Goal: Task Accomplishment & Management: Manage account settings

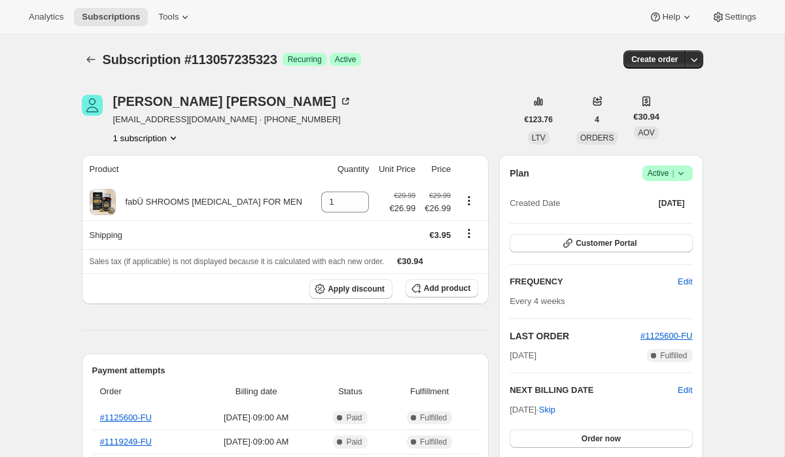
click at [661, 177] on span "Active |" at bounding box center [668, 173] width 40 height 13
click at [646, 227] on span "Cancel subscription" at bounding box center [664, 221] width 74 height 13
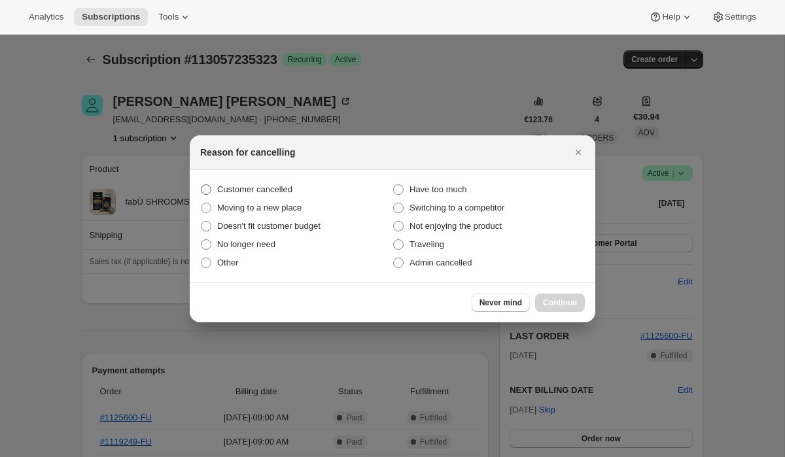
click at [295, 180] on section "Customer cancelled Have too much Moving to a new place Switching to a competito…" at bounding box center [393, 226] width 406 height 113
click at [295, 182] on label "Customer cancelled" at bounding box center [296, 190] width 192 height 18
click at [202, 185] on input "Customer cancelled" at bounding box center [201, 185] width 1 height 1
radio input "true"
click at [546, 298] on span "Continue" at bounding box center [560, 303] width 34 height 10
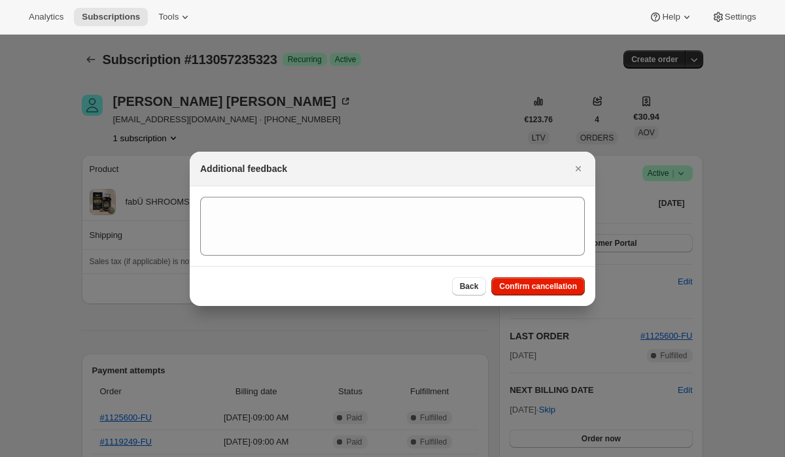
click at [518, 298] on div "Back Confirm cancellation" at bounding box center [393, 286] width 406 height 40
click at [518, 291] on button "Confirm cancellation" at bounding box center [538, 286] width 94 height 18
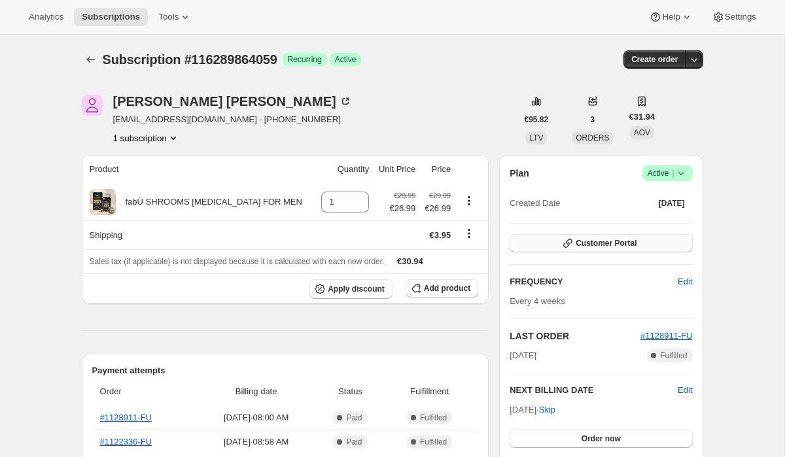
click at [644, 250] on button "Customer Portal" at bounding box center [601, 243] width 183 height 18
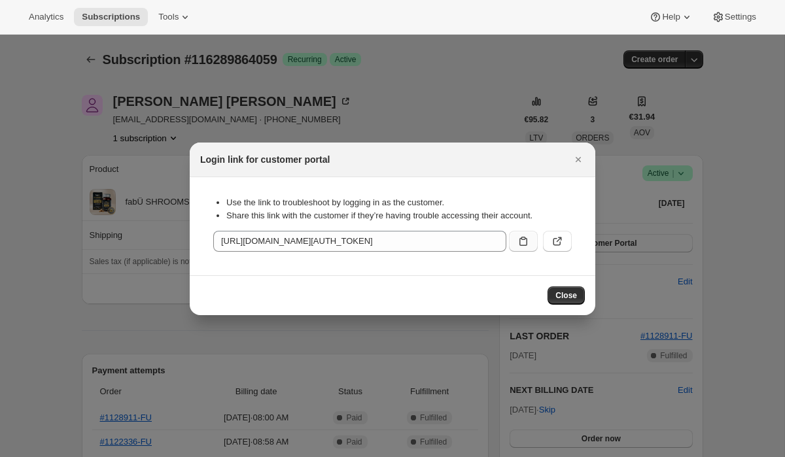
click at [522, 240] on icon ":rc0:" at bounding box center [523, 241] width 13 height 13
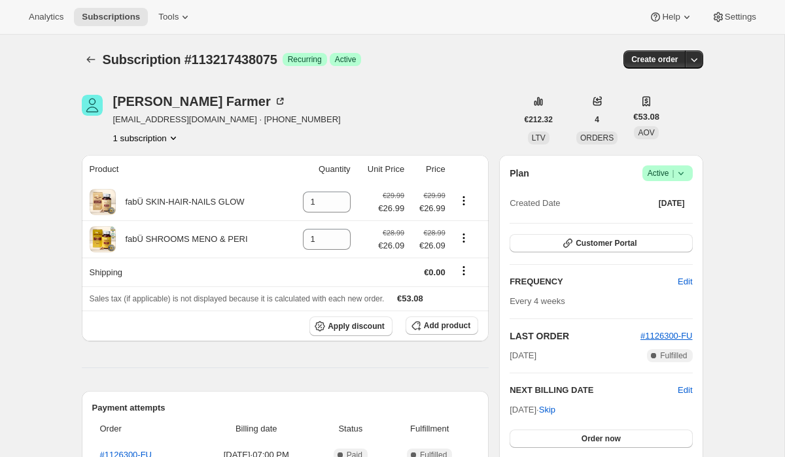
click at [670, 171] on span "Active |" at bounding box center [668, 173] width 40 height 13
click at [656, 223] on span "Cancel subscription" at bounding box center [664, 222] width 74 height 10
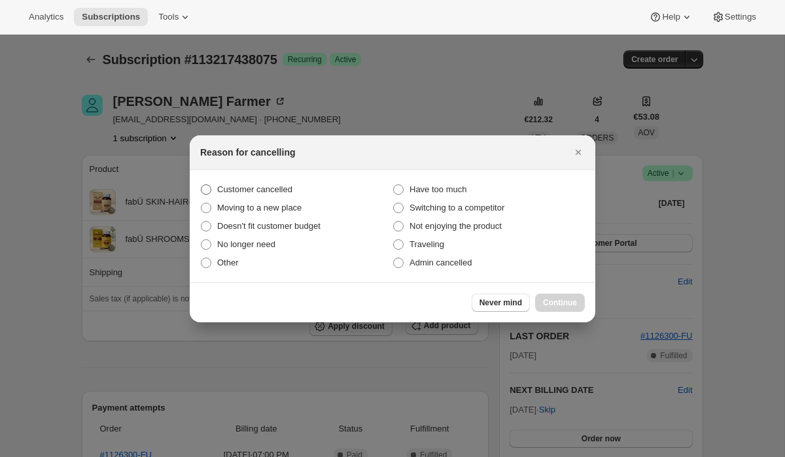
click at [330, 181] on label "Customer cancelled" at bounding box center [296, 190] width 192 height 18
click at [202, 185] on input "Customer cancelled" at bounding box center [201, 185] width 1 height 1
radio input "true"
click at [554, 302] on span "Continue" at bounding box center [560, 303] width 34 height 10
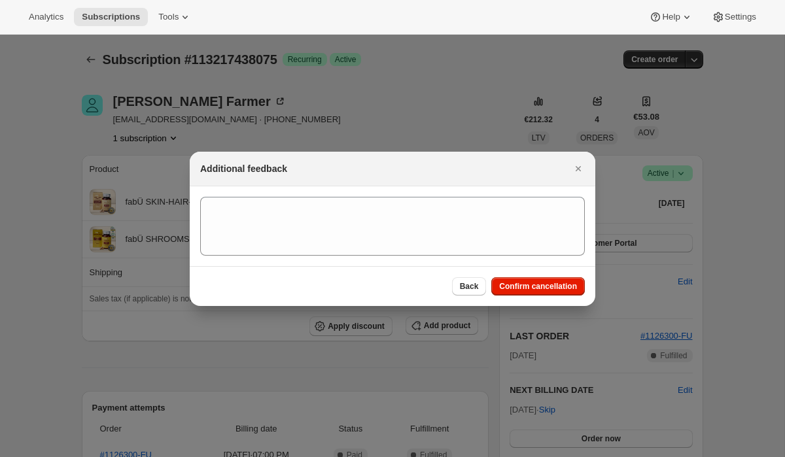
click at [511, 298] on div "Back Confirm cancellation" at bounding box center [393, 286] width 406 height 40
click at [510, 294] on button "Confirm cancellation" at bounding box center [538, 286] width 94 height 18
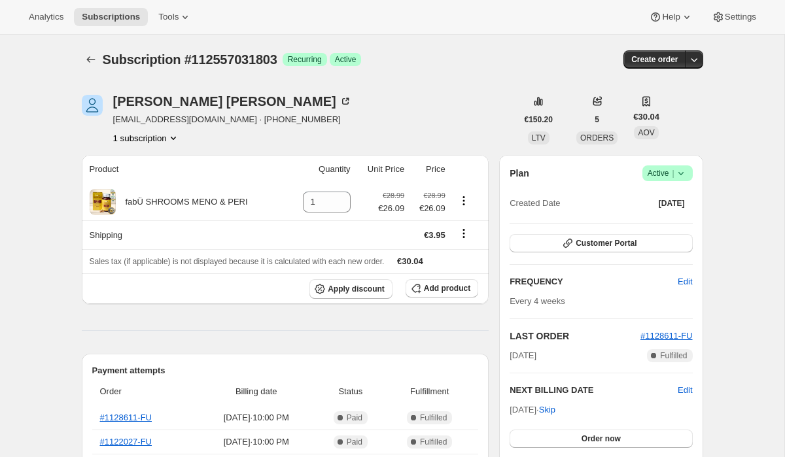
click at [673, 171] on span "|" at bounding box center [673, 173] width 2 height 10
click at [656, 222] on span "Cancel subscription" at bounding box center [664, 222] width 74 height 10
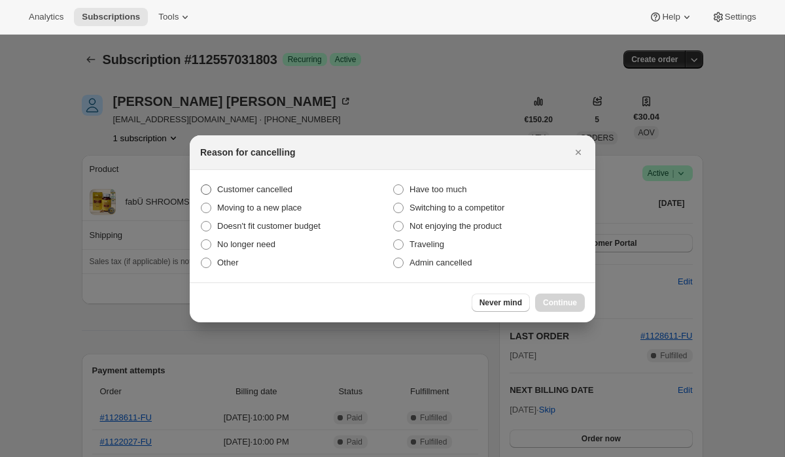
click at [313, 192] on label "Customer cancelled" at bounding box center [296, 190] width 192 height 18
click at [202, 185] on input "Customer cancelled" at bounding box center [201, 185] width 1 height 1
radio input "true"
click at [567, 298] on span "Continue" at bounding box center [560, 303] width 34 height 10
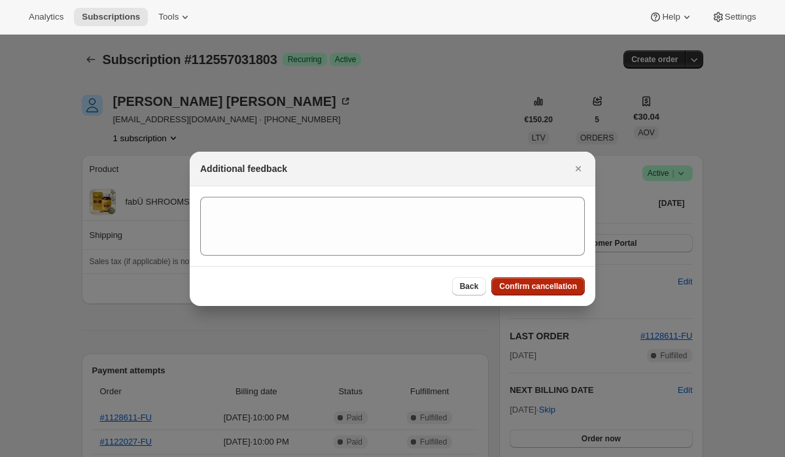
click at [534, 288] on span "Confirm cancellation" at bounding box center [538, 286] width 78 height 10
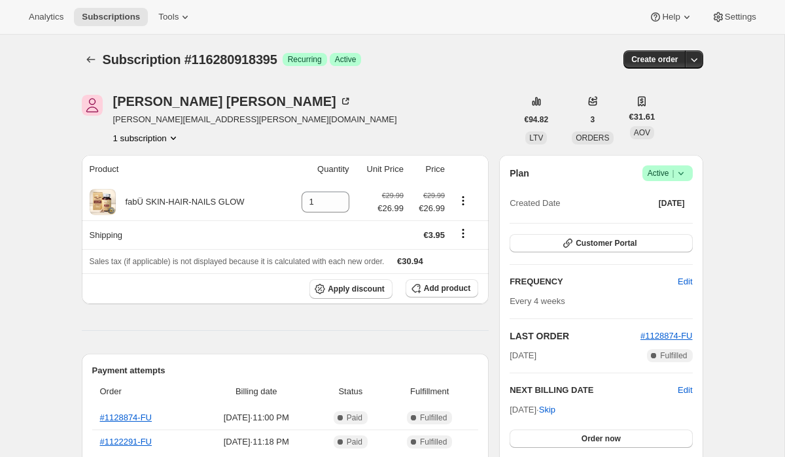
click at [666, 176] on span "Active |" at bounding box center [668, 173] width 40 height 13
click at [659, 195] on span "Pause subscription" at bounding box center [663, 199] width 72 height 10
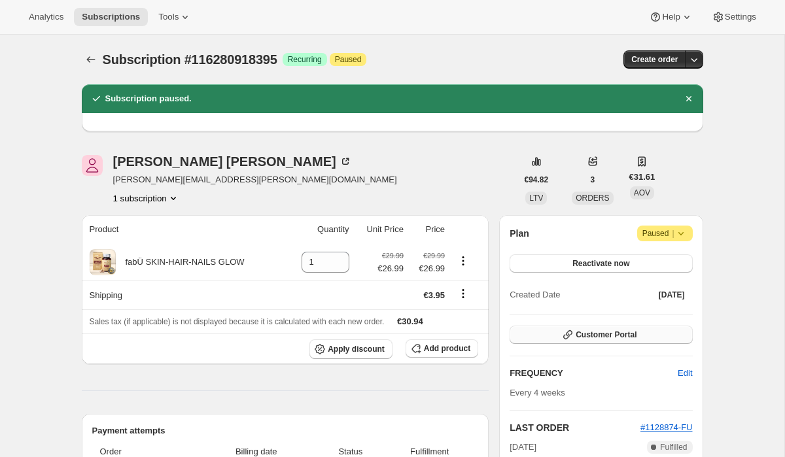
click at [606, 333] on span "Customer Portal" at bounding box center [606, 335] width 61 height 10
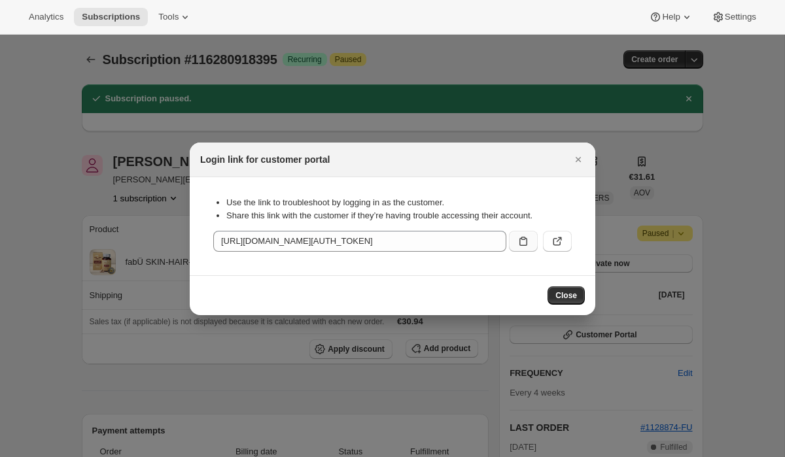
click at [525, 242] on icon ":re3:" at bounding box center [523, 241] width 13 height 13
click at [578, 166] on button "Close" at bounding box center [578, 159] width 18 height 18
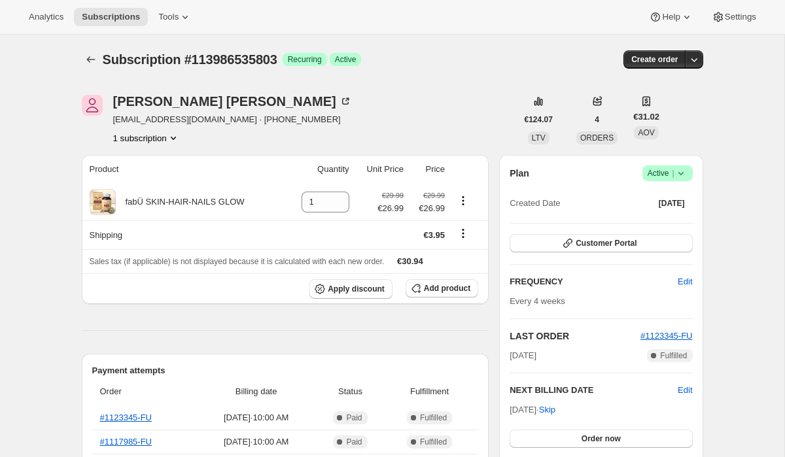
click at [656, 175] on span "Active |" at bounding box center [668, 173] width 40 height 13
click at [653, 221] on span "Cancel subscription" at bounding box center [664, 222] width 74 height 10
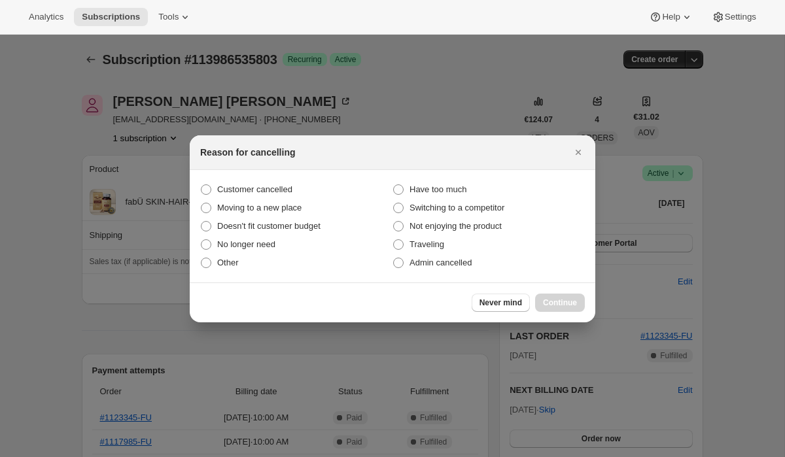
click at [321, 179] on section "Customer cancelled Have too much Moving to a new place Switching to a competito…" at bounding box center [393, 226] width 406 height 113
click at [281, 190] on span "Customer cancelled" at bounding box center [254, 190] width 75 height 10
click at [202, 185] on input "Customer cancelled" at bounding box center [201, 185] width 1 height 1
radio input "true"
click at [543, 301] on span "Continue" at bounding box center [560, 303] width 34 height 10
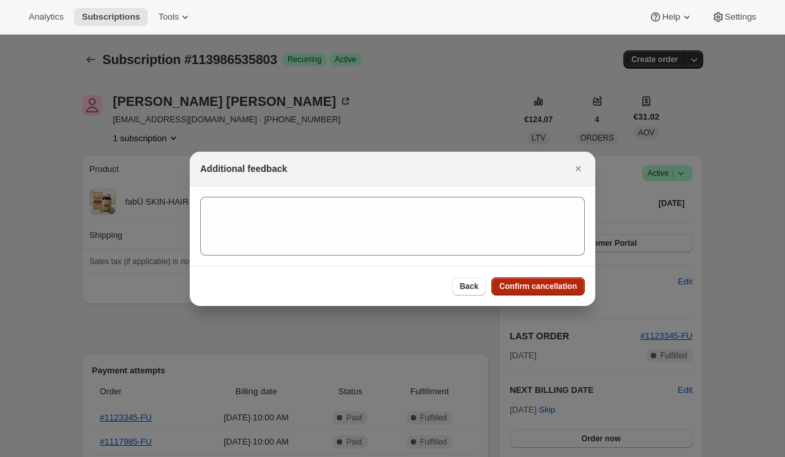
click at [518, 289] on span "Confirm cancellation" at bounding box center [538, 286] width 78 height 10
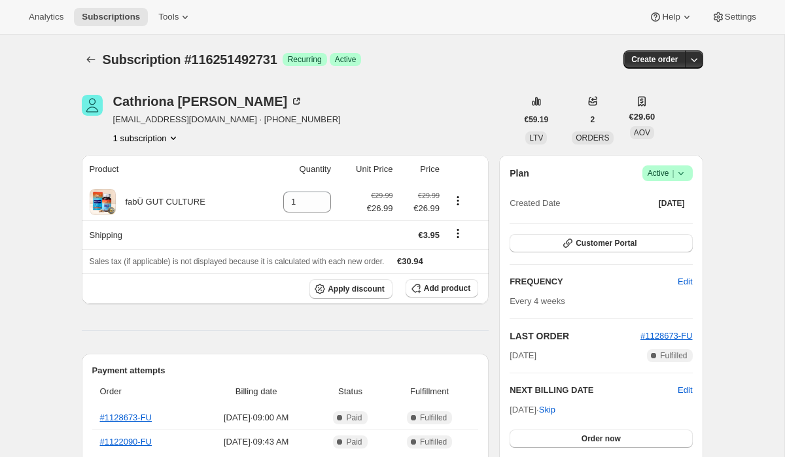
click at [658, 167] on span "Active |" at bounding box center [668, 173] width 40 height 13
click at [655, 219] on span "Cancel subscription" at bounding box center [664, 222] width 74 height 10
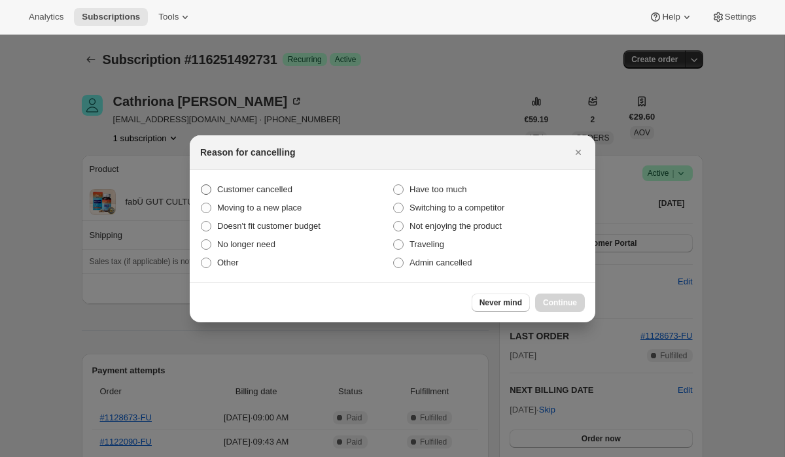
drag, startPoint x: 302, startPoint y: 185, endPoint x: 341, endPoint y: 194, distance: 39.8
click at [302, 185] on label "Customer cancelled" at bounding box center [296, 190] width 192 height 18
click at [202, 185] on input "Customer cancelled" at bounding box center [201, 185] width 1 height 1
radio input "true"
click at [563, 302] on span "Continue" at bounding box center [560, 303] width 34 height 10
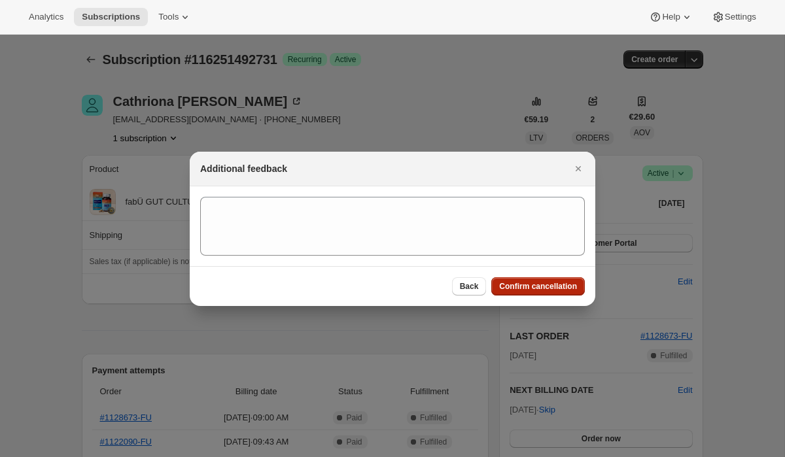
click at [527, 283] on span "Confirm cancellation" at bounding box center [538, 286] width 78 height 10
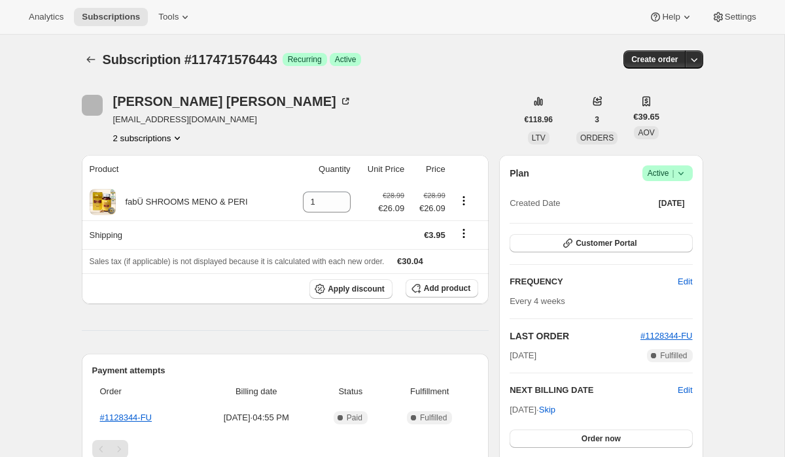
click at [664, 175] on span "Active |" at bounding box center [668, 173] width 40 height 13
click at [180, 133] on icon "Product actions" at bounding box center [177, 138] width 13 height 13
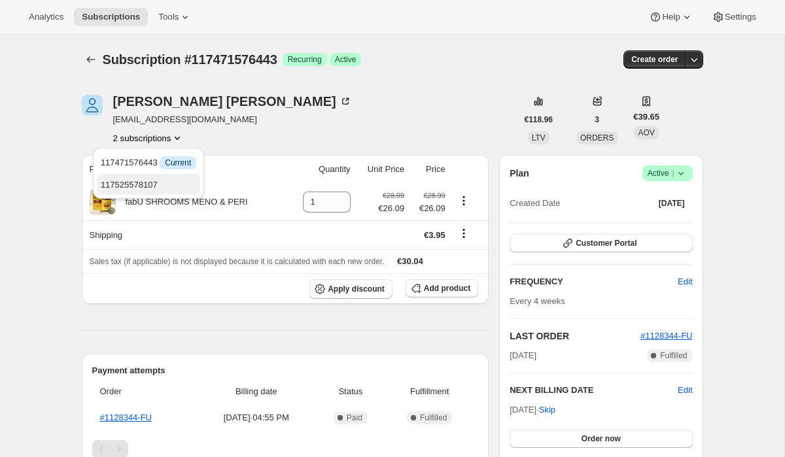
click at [188, 185] on span "117525578107" at bounding box center [149, 185] width 96 height 13
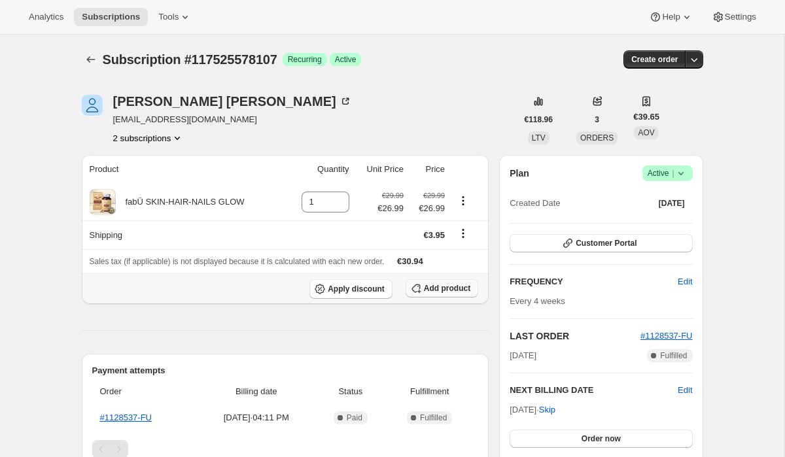
click at [419, 293] on icon "button" at bounding box center [416, 288] width 13 height 13
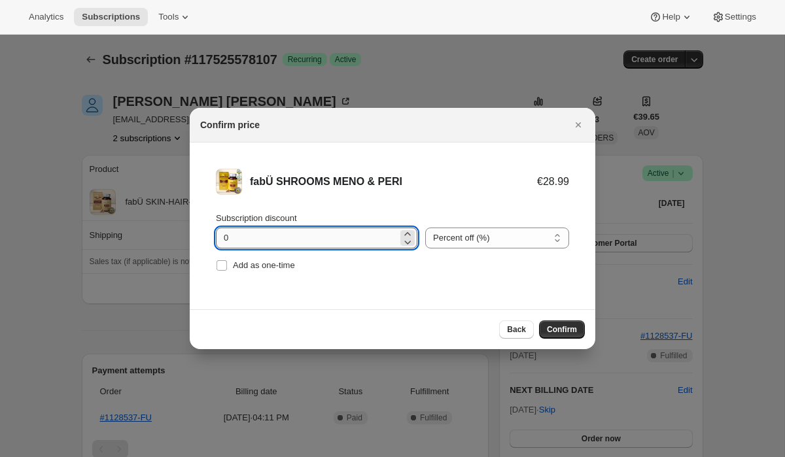
click at [220, 234] on input "0" at bounding box center [307, 238] width 182 height 21
type input "10"
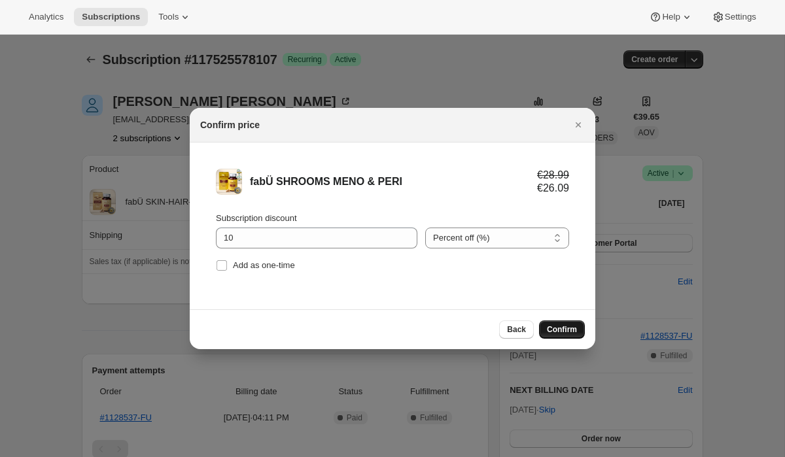
click at [557, 333] on span "Confirm" at bounding box center [562, 330] width 30 height 10
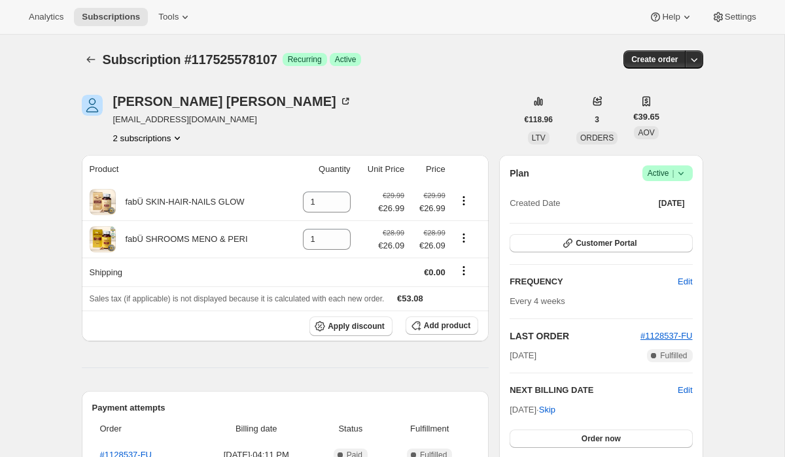
click at [163, 134] on button "2 subscriptions" at bounding box center [148, 138] width 71 height 13
click at [169, 159] on span "117471576443" at bounding box center [149, 162] width 96 height 13
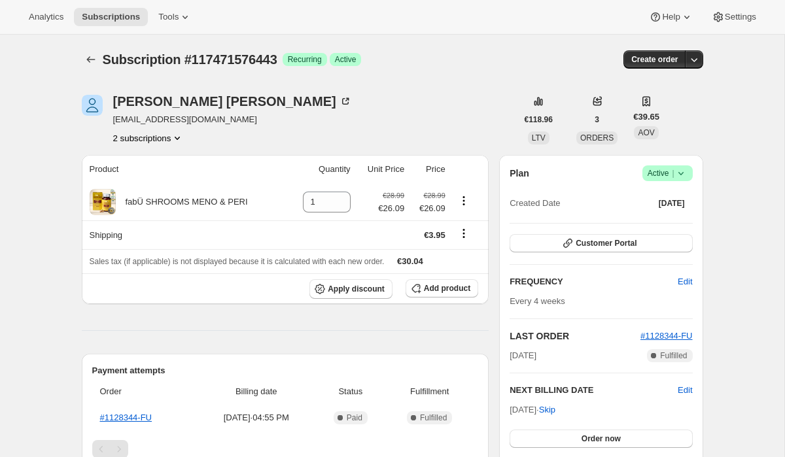
click at [665, 171] on span "Active |" at bounding box center [668, 173] width 40 height 13
click at [660, 222] on span "Cancel subscription" at bounding box center [664, 222] width 74 height 10
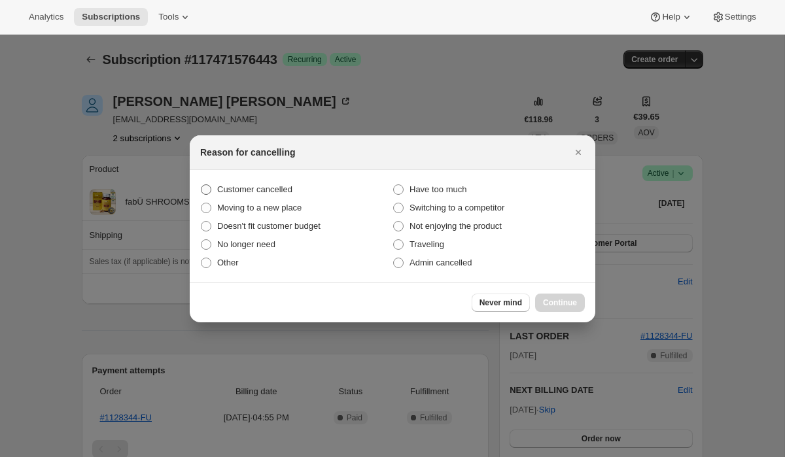
click at [305, 182] on label "Customer cancelled" at bounding box center [296, 190] width 192 height 18
click at [202, 185] on input "Customer cancelled" at bounding box center [201, 185] width 1 height 1
radio input "true"
click at [545, 298] on span "Continue" at bounding box center [560, 303] width 34 height 10
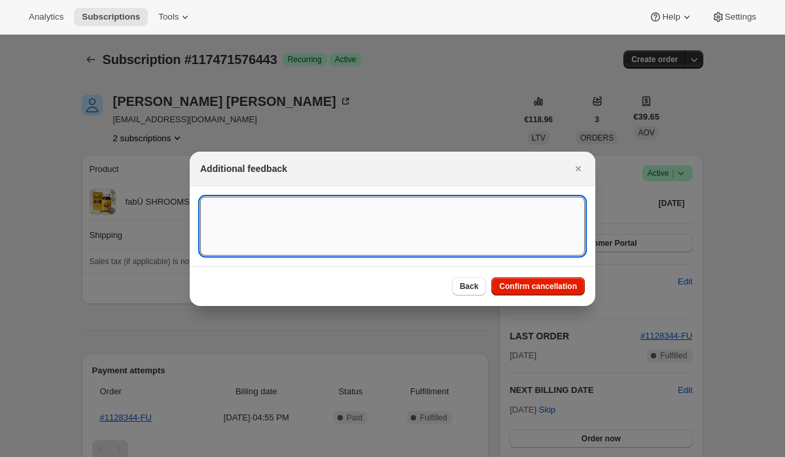
click at [359, 231] on textarea ":rjq:" at bounding box center [392, 226] width 385 height 59
type textarea "merged subscriptions"
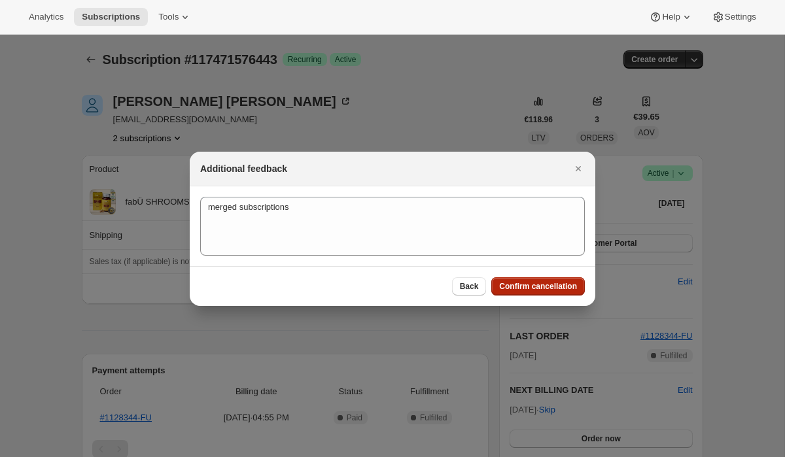
click at [518, 291] on span "Confirm cancellation" at bounding box center [538, 286] width 78 height 10
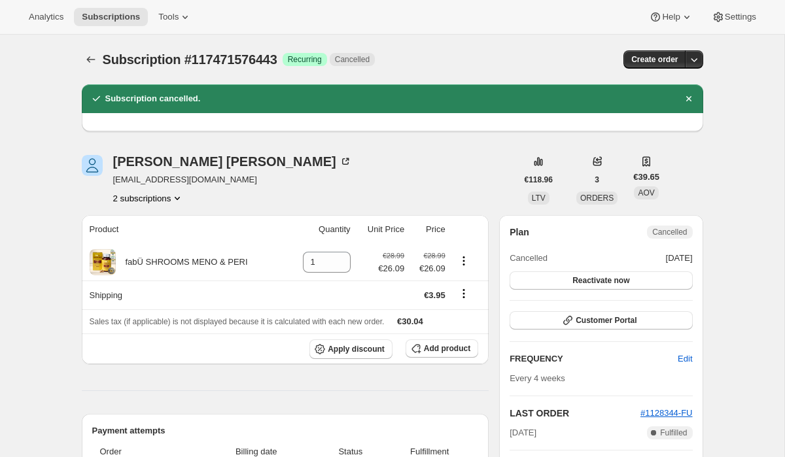
click at [171, 201] on button "2 subscriptions" at bounding box center [148, 198] width 71 height 13
click at [171, 239] on span "117525578107" at bounding box center [149, 245] width 96 height 13
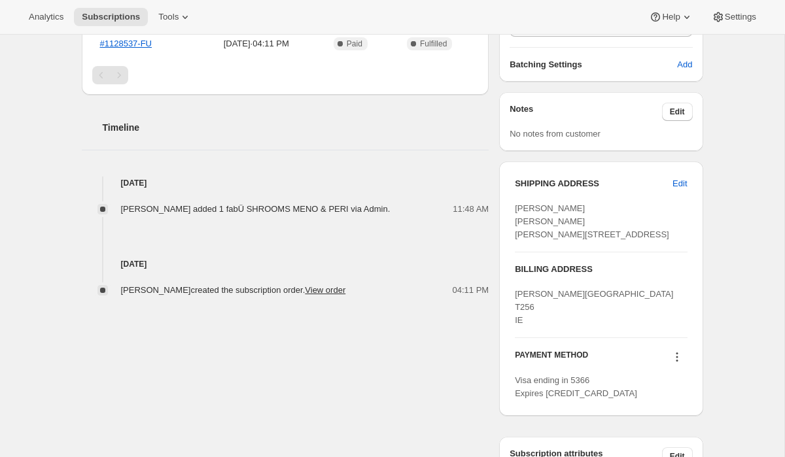
scroll to position [474, 0]
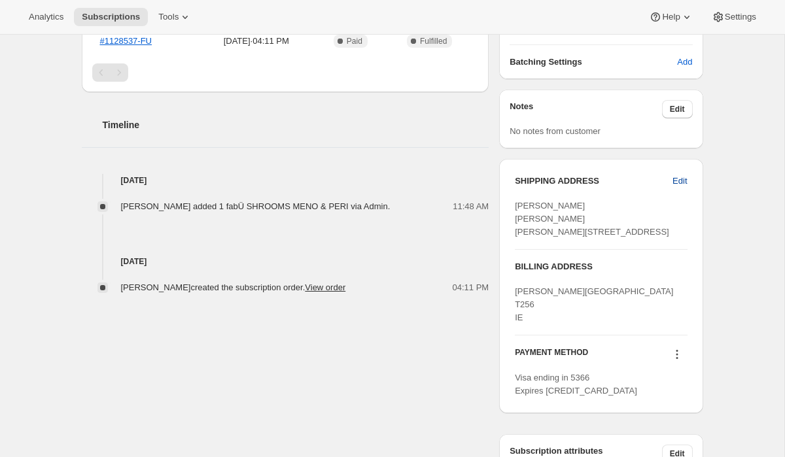
click at [684, 182] on span "Edit" at bounding box center [680, 181] width 14 height 13
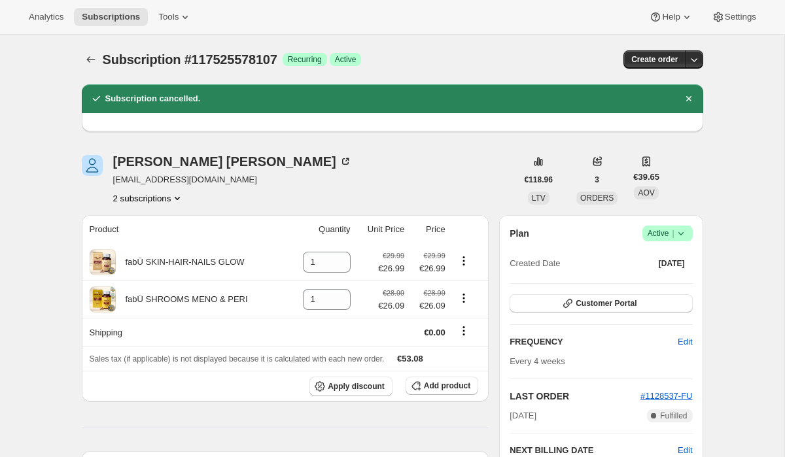
select select "Ireland"
select select "MO"
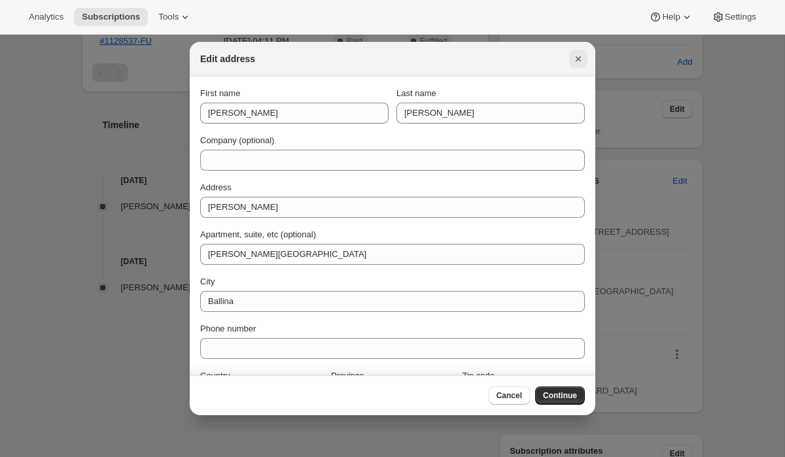
click at [571, 50] on div "Edit address" at bounding box center [393, 59] width 406 height 35
click at [576, 56] on icon "Close" at bounding box center [578, 58] width 13 height 13
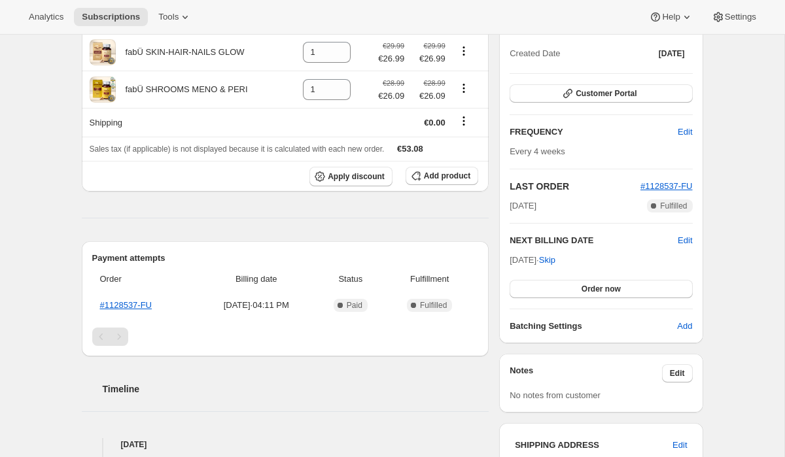
scroll to position [0, 0]
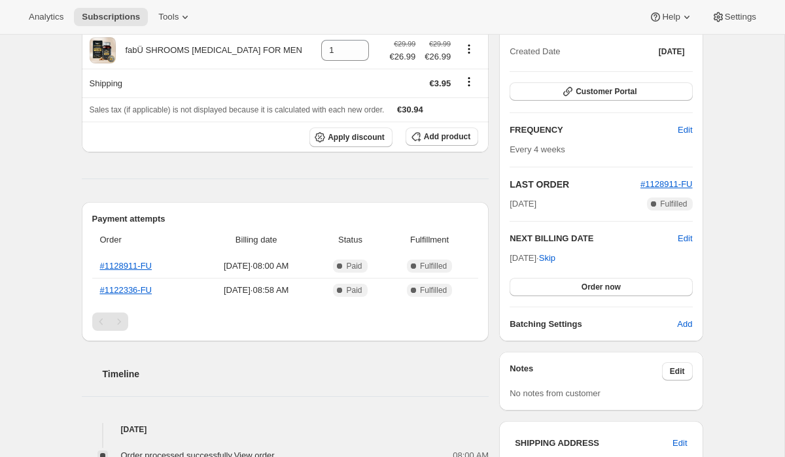
scroll to position [174, 0]
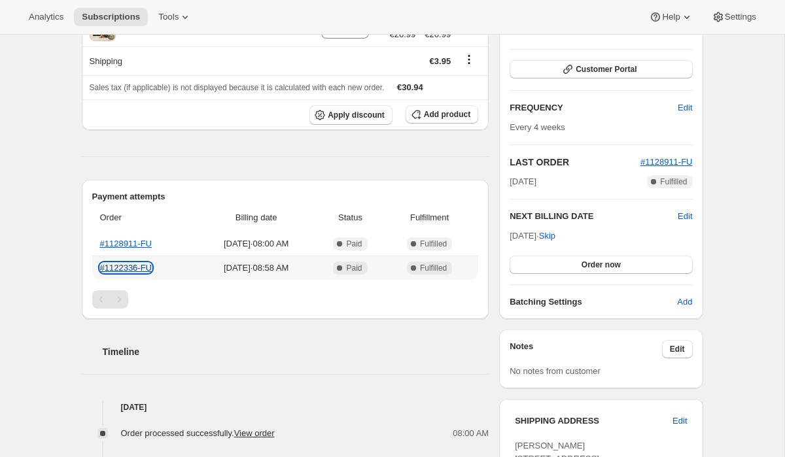
click at [139, 268] on link "#1122336-FU" at bounding box center [126, 268] width 52 height 10
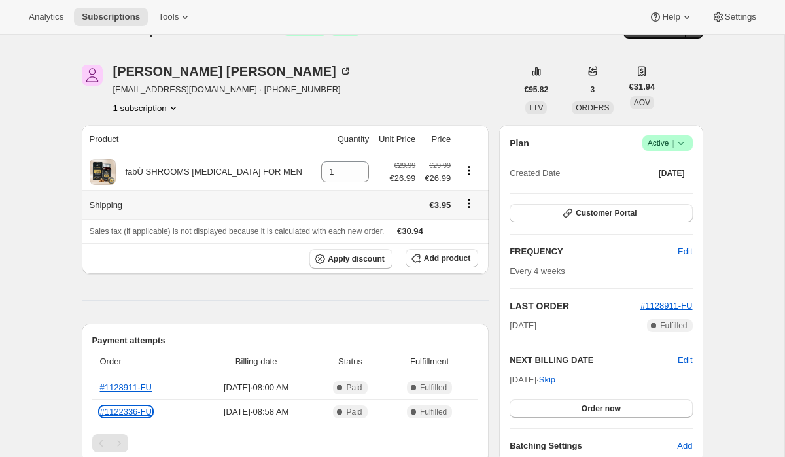
scroll to position [0, 0]
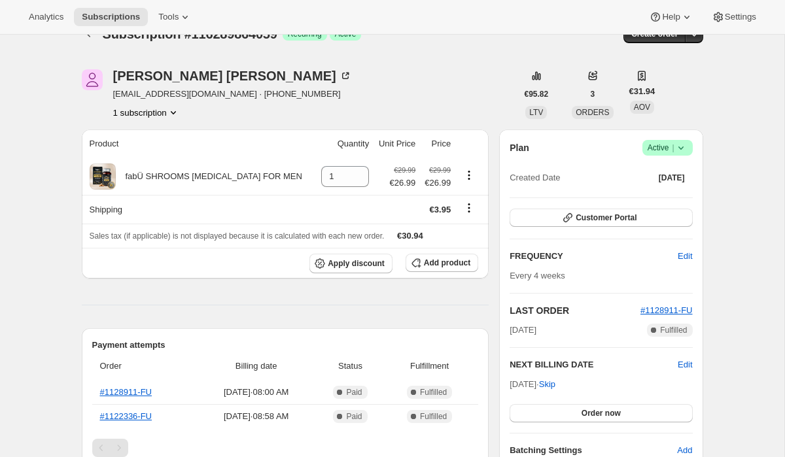
scroll to position [3, 0]
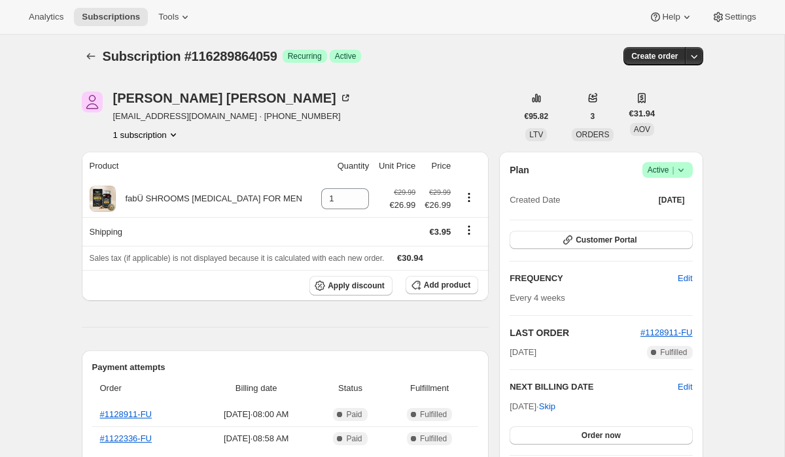
click at [675, 169] on icon at bounding box center [681, 170] width 13 height 13
click at [652, 218] on span "Cancel subscription" at bounding box center [664, 218] width 74 height 10
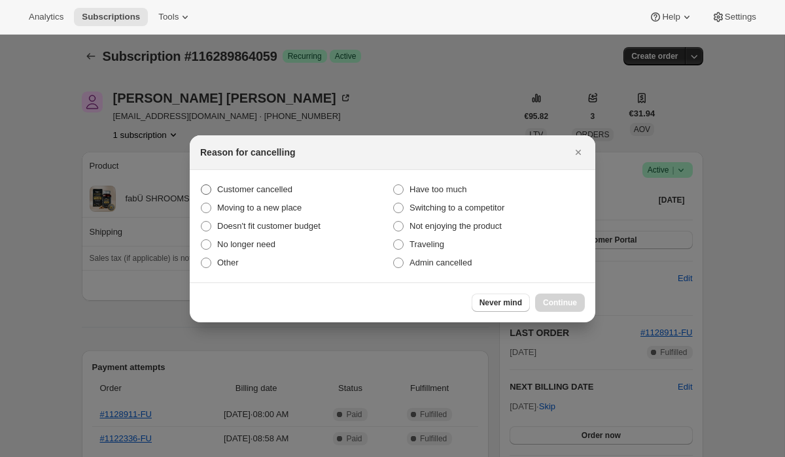
click at [311, 187] on label "Customer cancelled" at bounding box center [296, 190] width 192 height 18
click at [202, 185] on input "Customer cancelled" at bounding box center [201, 185] width 1 height 1
radio input "true"
click at [557, 299] on span "Continue" at bounding box center [560, 303] width 34 height 10
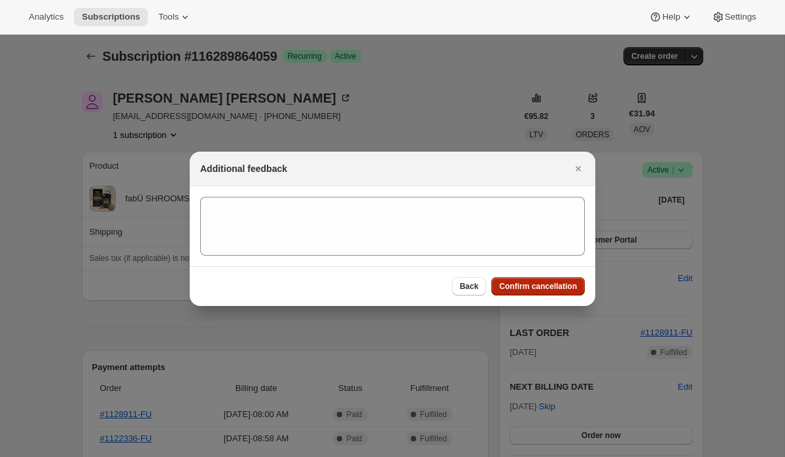
click at [546, 288] on span "Confirm cancellation" at bounding box center [538, 286] width 78 height 10
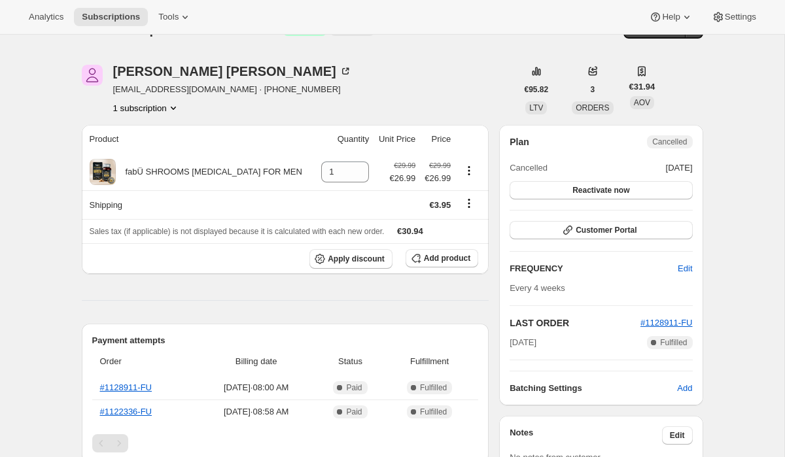
scroll to position [8, 0]
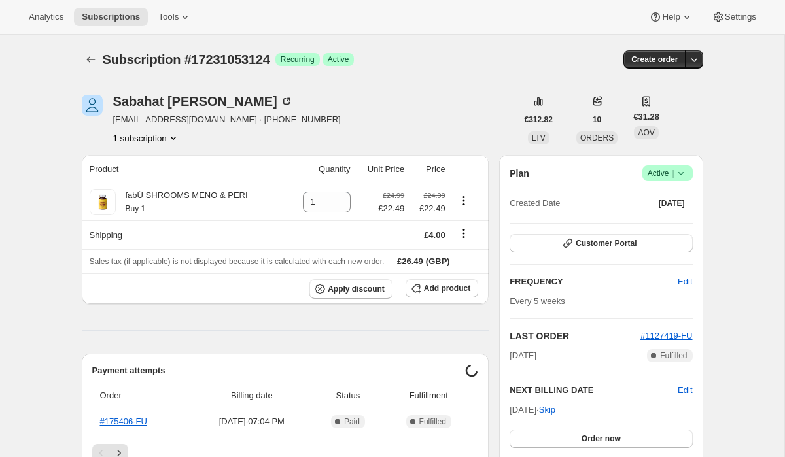
click at [665, 173] on span "Active |" at bounding box center [668, 173] width 40 height 13
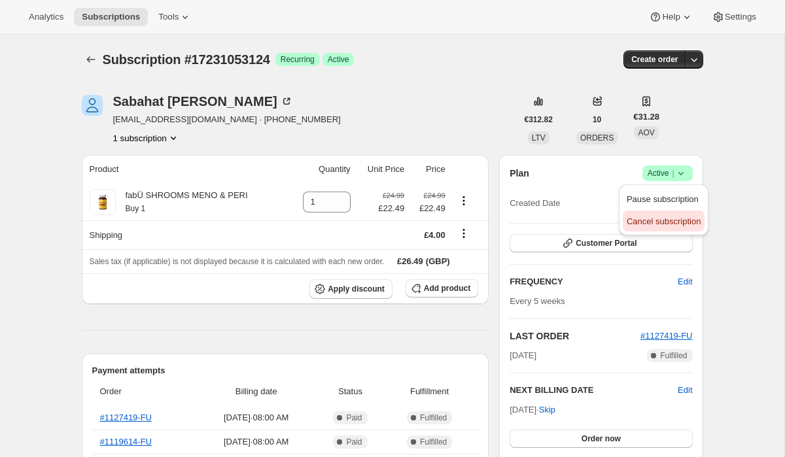
click at [657, 222] on span "Cancel subscription" at bounding box center [664, 222] width 74 height 10
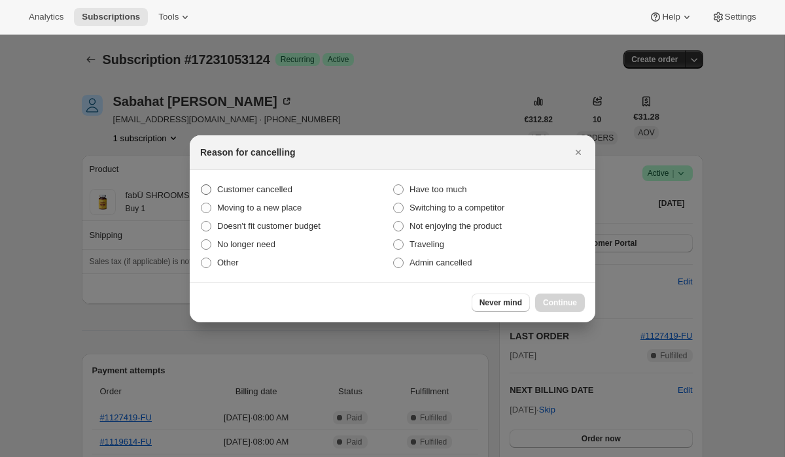
click at [301, 183] on label "Customer cancelled" at bounding box center [296, 190] width 192 height 18
click at [202, 185] on input "Customer cancelled" at bounding box center [201, 185] width 1 height 1
radio input "true"
click at [562, 306] on span "Continue" at bounding box center [560, 303] width 34 height 10
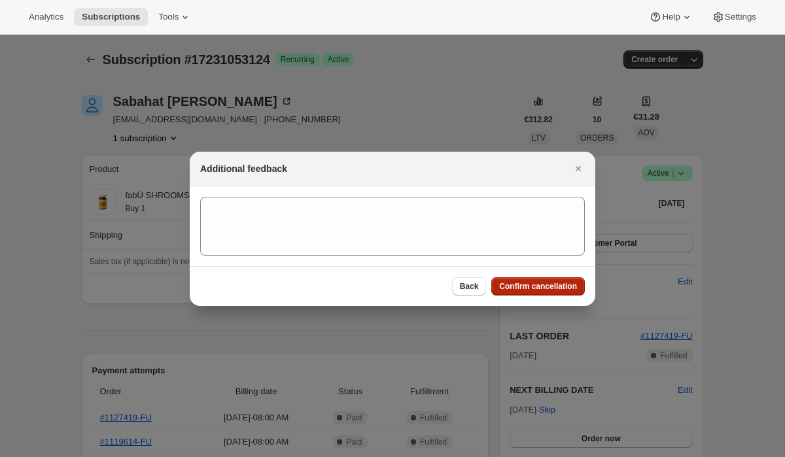
click at [533, 289] on span "Confirm cancellation" at bounding box center [538, 286] width 78 height 10
